Goal: Download file/media: Download file/media

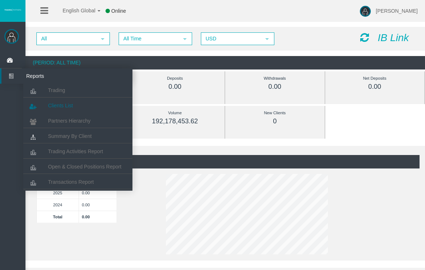
click at [67, 106] on span "Clients List" at bounding box center [60, 106] width 25 height 6
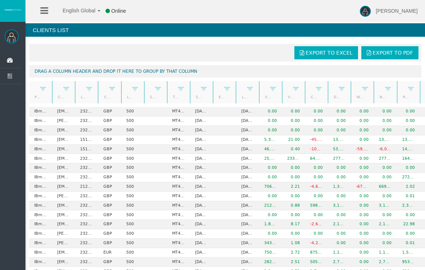
click at [336, 51] on span "Export to Excel" at bounding box center [329, 53] width 47 height 6
